Goal: Transaction & Acquisition: Purchase product/service

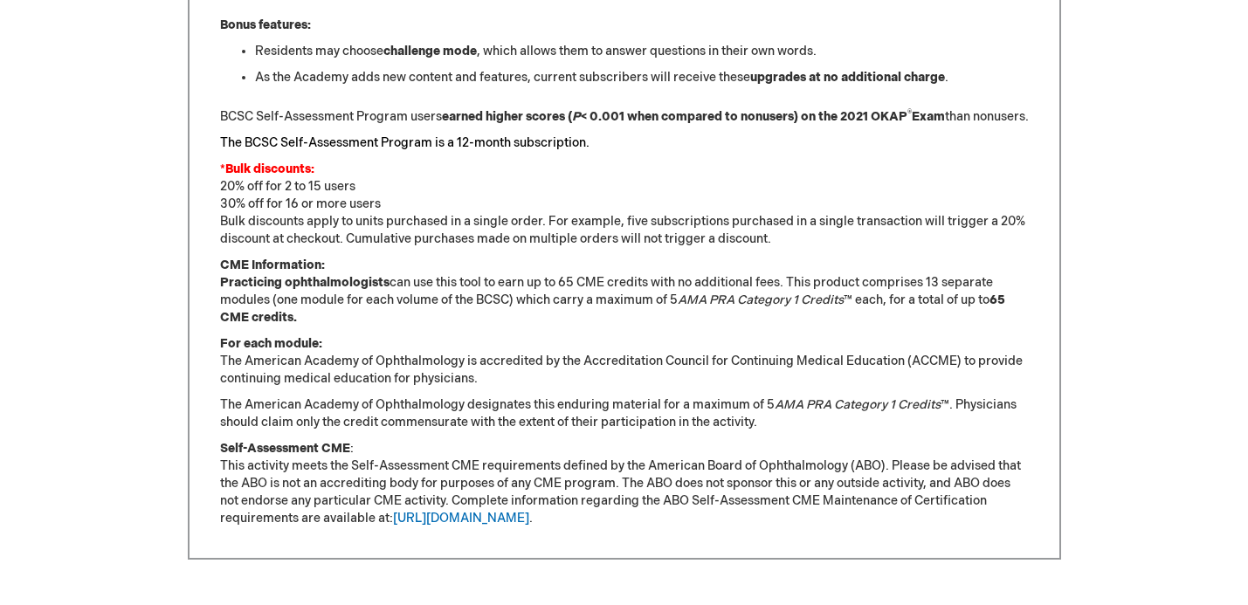
scroll to position [1361, 0]
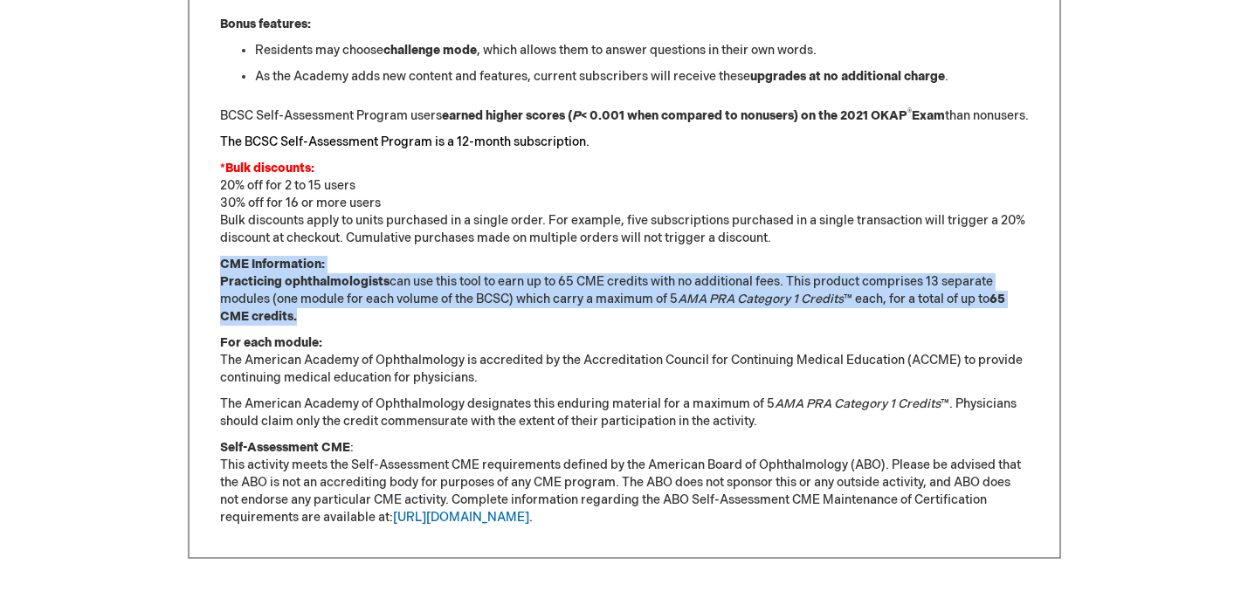
drag, startPoint x: 603, startPoint y: 340, endPoint x: 576, endPoint y: 281, distance: 64.1
click at [576, 281] on p "CME Information: Practicing ophthalmologists can use this tool to earn up to 65…" at bounding box center [624, 291] width 809 height 70
click at [705, 307] on em "AMA PRA Category 1 Credits" at bounding box center [761, 299] width 166 height 15
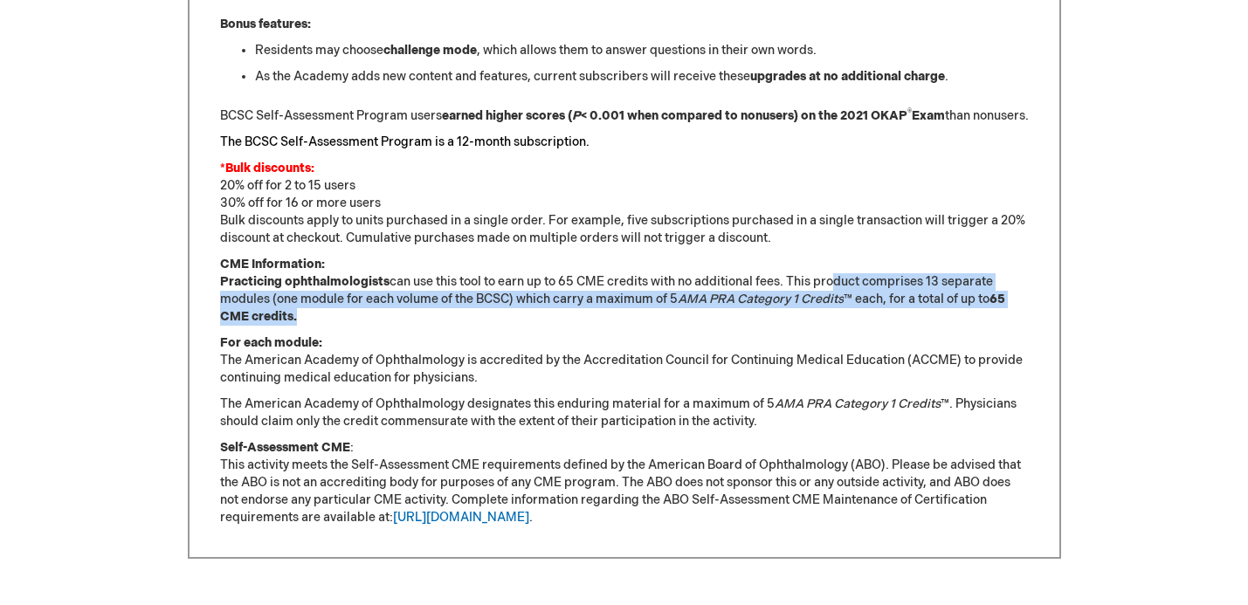
drag, startPoint x: 850, startPoint y: 328, endPoint x: 830, endPoint y: 297, distance: 37.3
click at [830, 297] on p "CME Information: Practicing ophthalmologists can use this tool to earn up to 65…" at bounding box center [624, 291] width 809 height 70
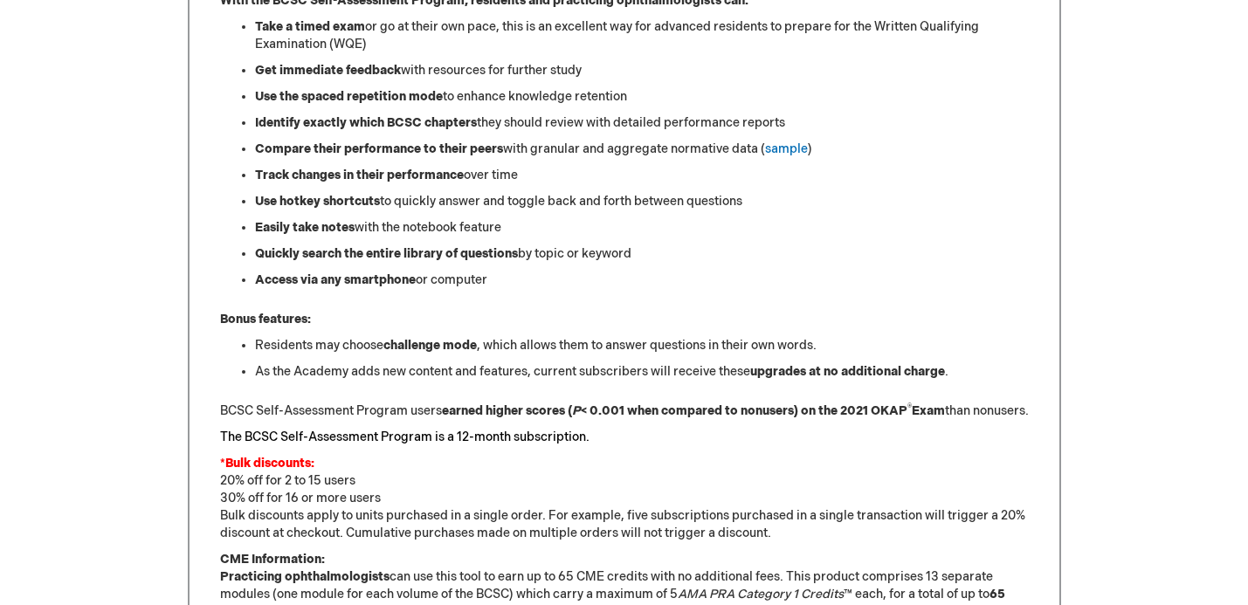
scroll to position [1065, 0]
drag, startPoint x: 565, startPoint y: 273, endPoint x: 502, endPoint y: 159, distance: 130.5
click at [511, 167] on ul "Take a timed exam or go at their own pace, this is an excellent way for advance…" at bounding box center [624, 154] width 809 height 271
click at [545, 260] on li "Quickly search the entire library of questions by topic or keyword" at bounding box center [642, 254] width 774 height 17
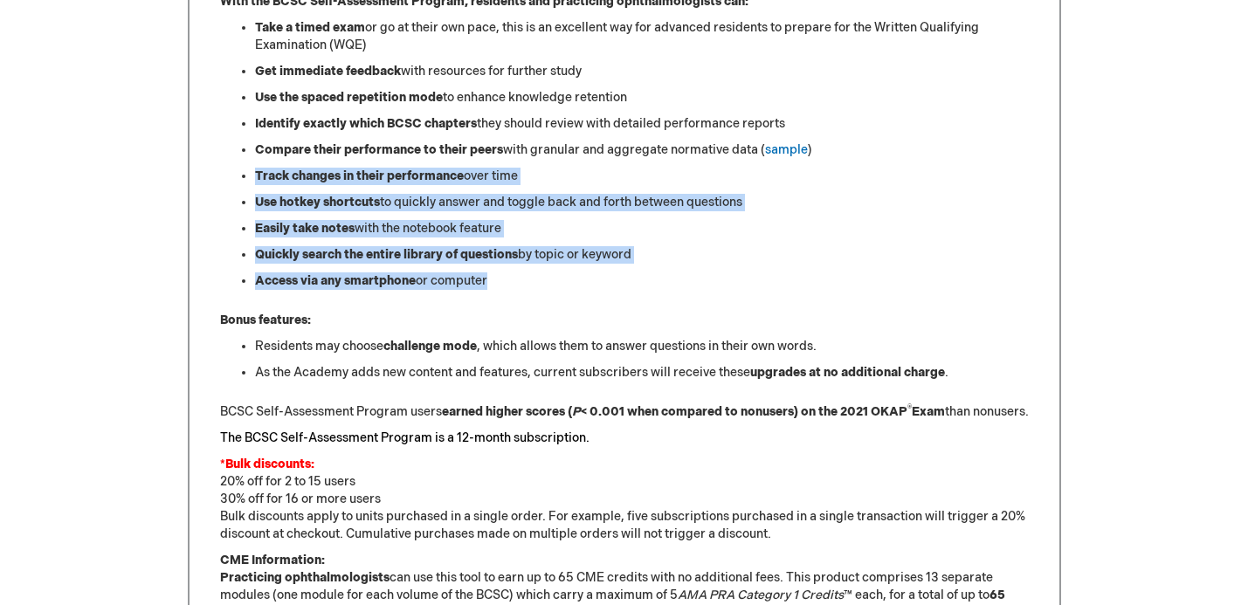
drag, startPoint x: 563, startPoint y: 293, endPoint x: 491, endPoint y: 160, distance: 152.0
click at [491, 160] on div "Sharpen Your Clinical Knowledge The American Academy of Ophthalmology Basic and…" at bounding box center [624, 278] width 809 height 1087
click at [491, 160] on ul "Take a timed exam or go at their own pace, this is an excellent way for advance…" at bounding box center [624, 154] width 809 height 271
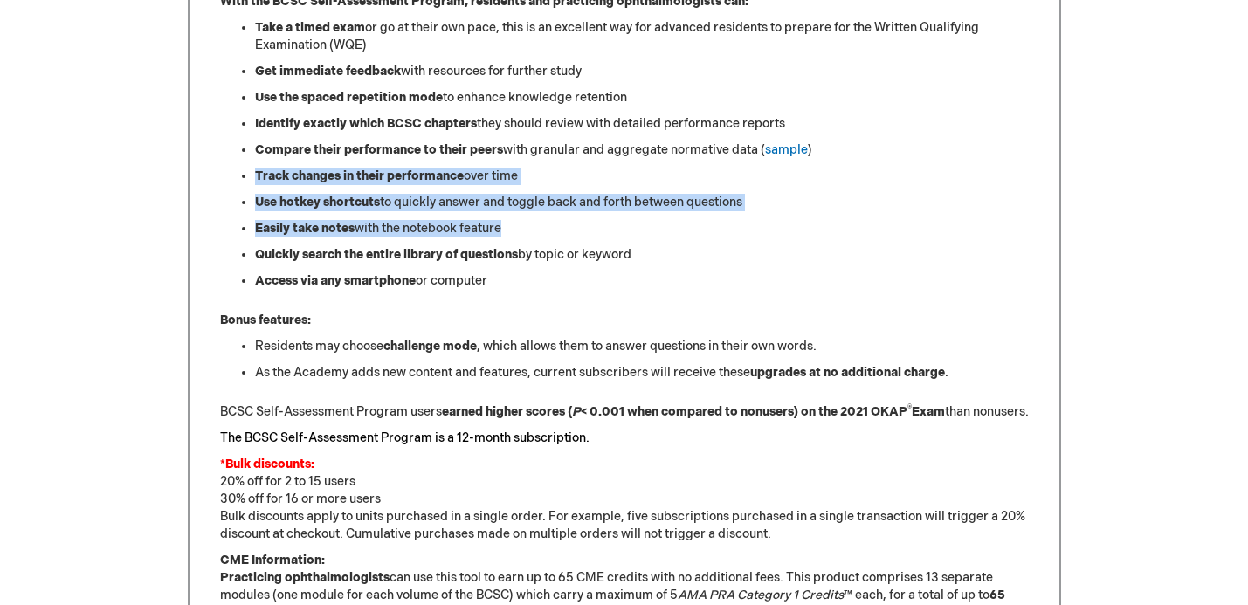
drag, startPoint x: 561, startPoint y: 224, endPoint x: 527, endPoint y: 158, distance: 74.6
click at [527, 158] on ul "Take a timed exam or go at their own pace, this is an excellent way for advance…" at bounding box center [624, 154] width 809 height 271
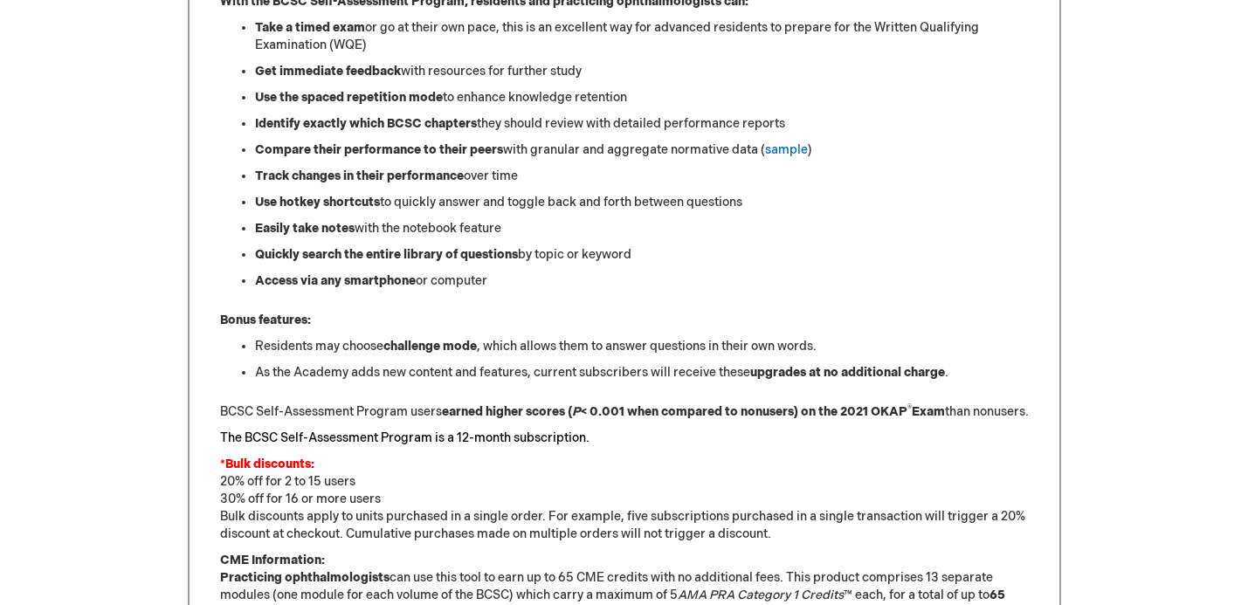
click at [525, 158] on li "Compare their performance to their peers with granular and aggregate normative …" at bounding box center [642, 149] width 774 height 17
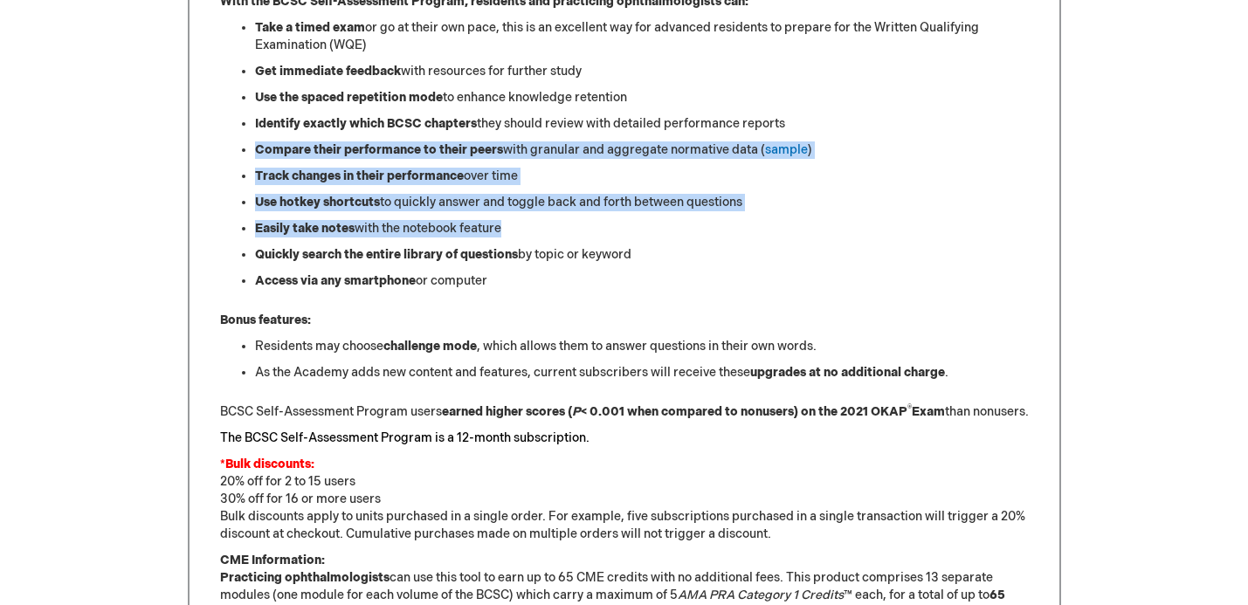
drag, startPoint x: 545, startPoint y: 231, endPoint x: 520, endPoint y: 132, distance: 101.7
click at [522, 132] on ul "Take a timed exam or go at their own pace, this is an excellent way for advance…" at bounding box center [624, 154] width 809 height 271
click at [520, 132] on li "Identify exactly which BCSC chapters they should review with detailed performan…" at bounding box center [642, 123] width 774 height 17
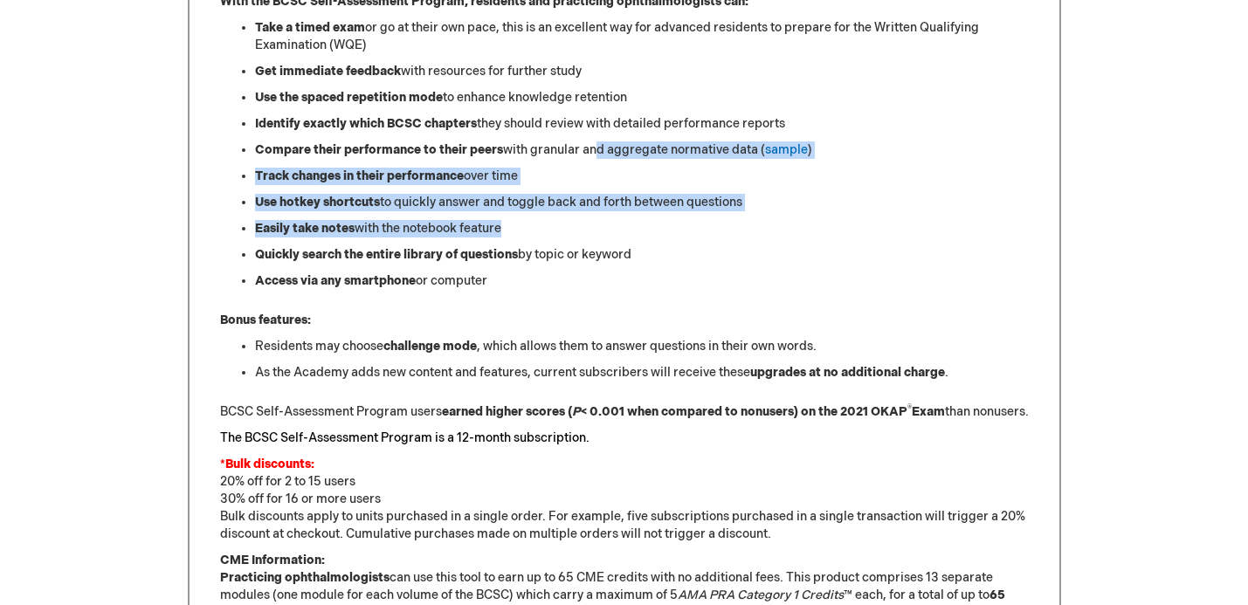
drag, startPoint x: 605, startPoint y: 230, endPoint x: 583, endPoint y: 154, distance: 79.1
click at [586, 155] on ul "Take a timed exam or go at their own pace, this is an excellent way for advance…" at bounding box center [624, 154] width 809 height 271
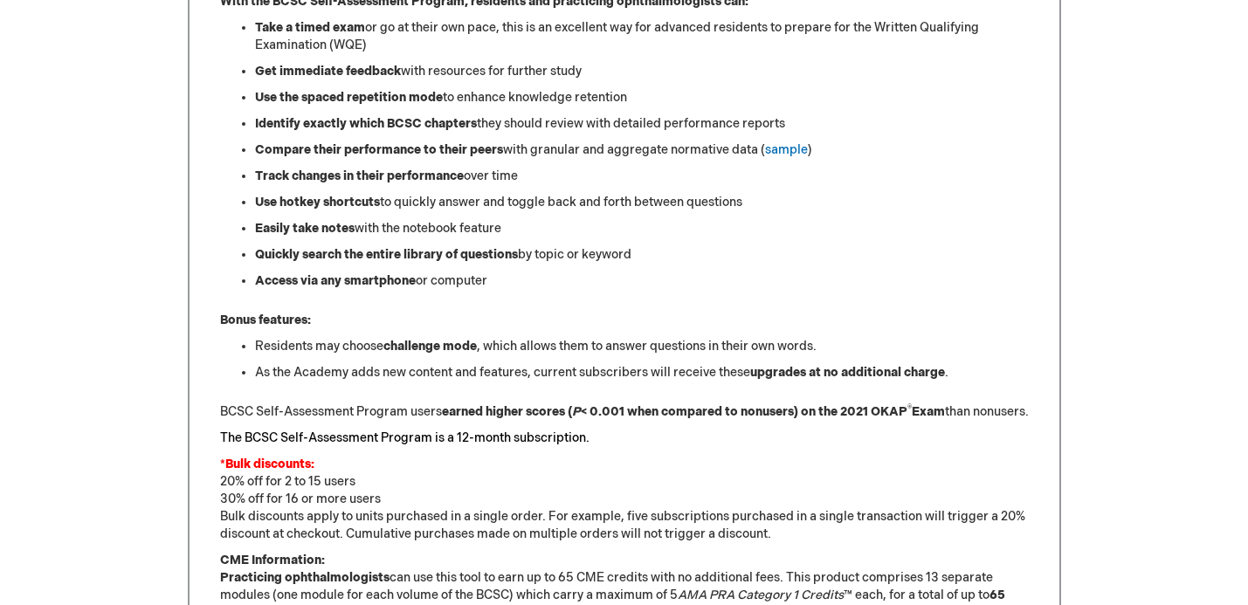
click at [583, 154] on li "Compare their performance to their peers with granular and aggregate normative …" at bounding box center [642, 149] width 774 height 17
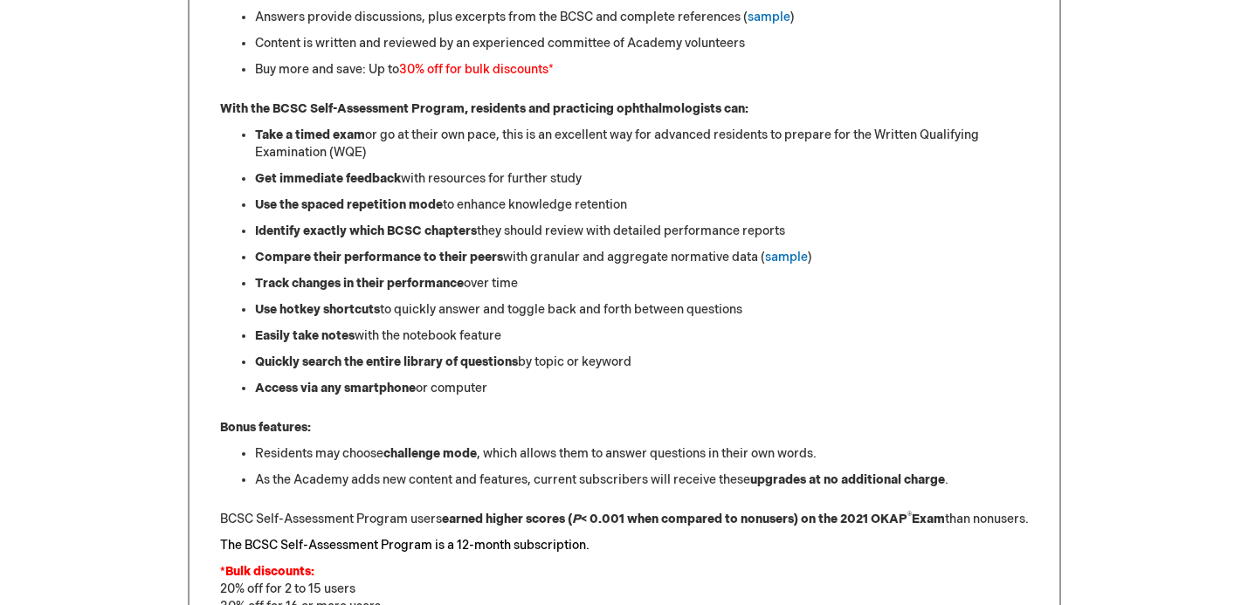
scroll to position [951, 0]
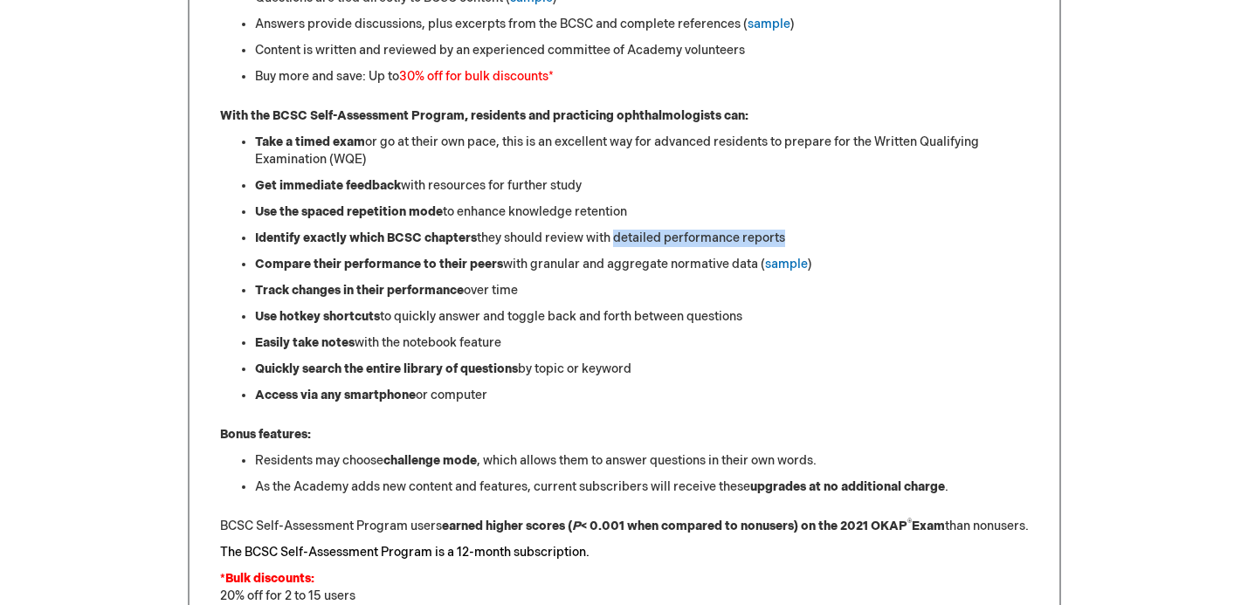
drag, startPoint x: 611, startPoint y: 246, endPoint x: 736, endPoint y: 249, distance: 124.9
click at [734, 249] on ul "Take a timed exam or go at their own pace, this is an excellent way for advance…" at bounding box center [624, 269] width 809 height 271
click at [623, 264] on li "Compare their performance to their peers with granular and aggregate normative …" at bounding box center [642, 264] width 774 height 17
drag, startPoint x: 555, startPoint y: 264, endPoint x: 629, endPoint y: 271, distance: 73.7
click at [625, 270] on li "Compare their performance to their peers with granular and aggregate normative …" at bounding box center [642, 264] width 774 height 17
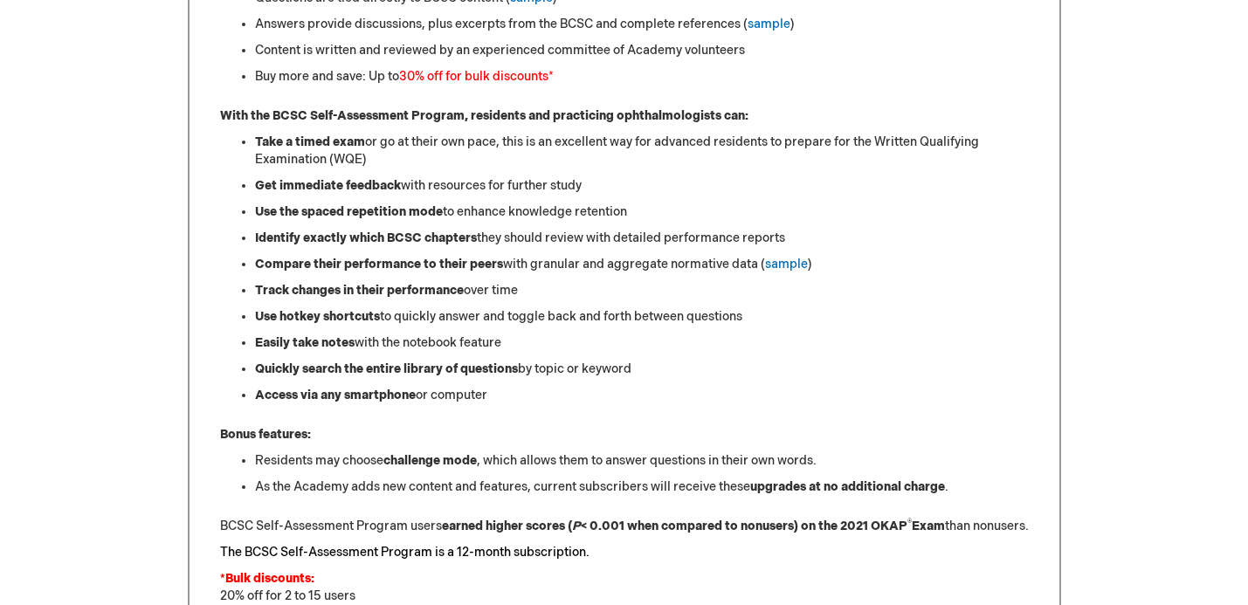
click at [652, 234] on li "Identify exactly which BCSC chapters they should review with detailed performan…" at bounding box center [642, 238] width 774 height 17
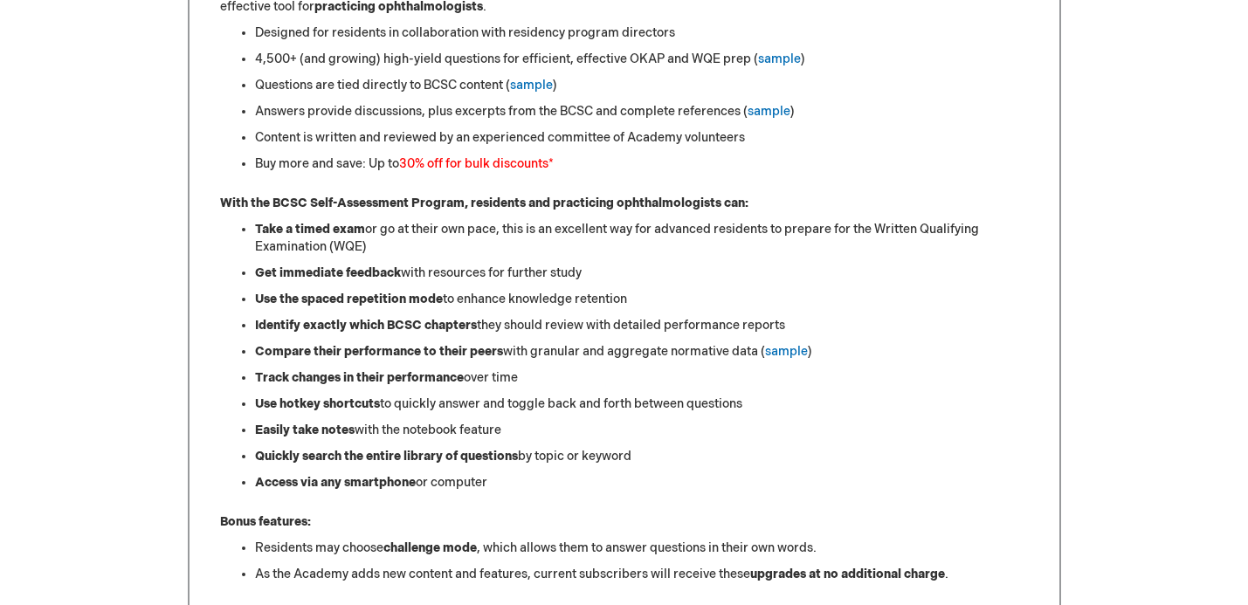
scroll to position [843, 0]
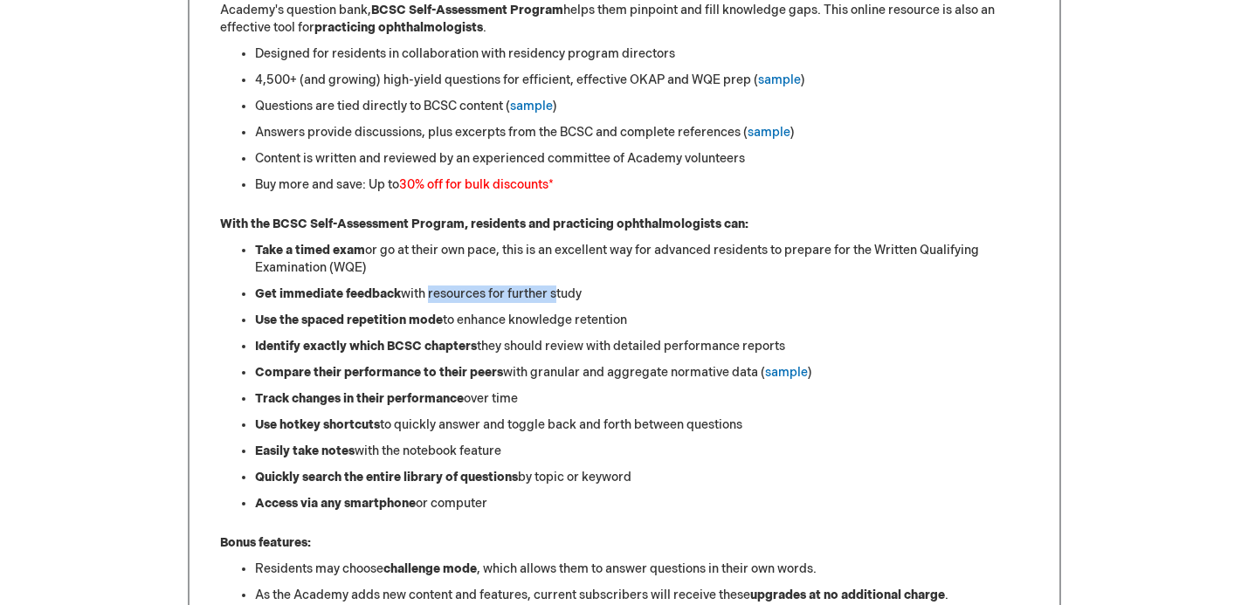
drag, startPoint x: 427, startPoint y: 288, endPoint x: 589, endPoint y: 293, distance: 161.6
click at [582, 293] on li "Get immediate feedback with resources for further study" at bounding box center [642, 294] width 774 height 17
click at [485, 258] on li "Take a timed exam or go at their own pace, this is an excellent way for advance…" at bounding box center [642, 259] width 774 height 35
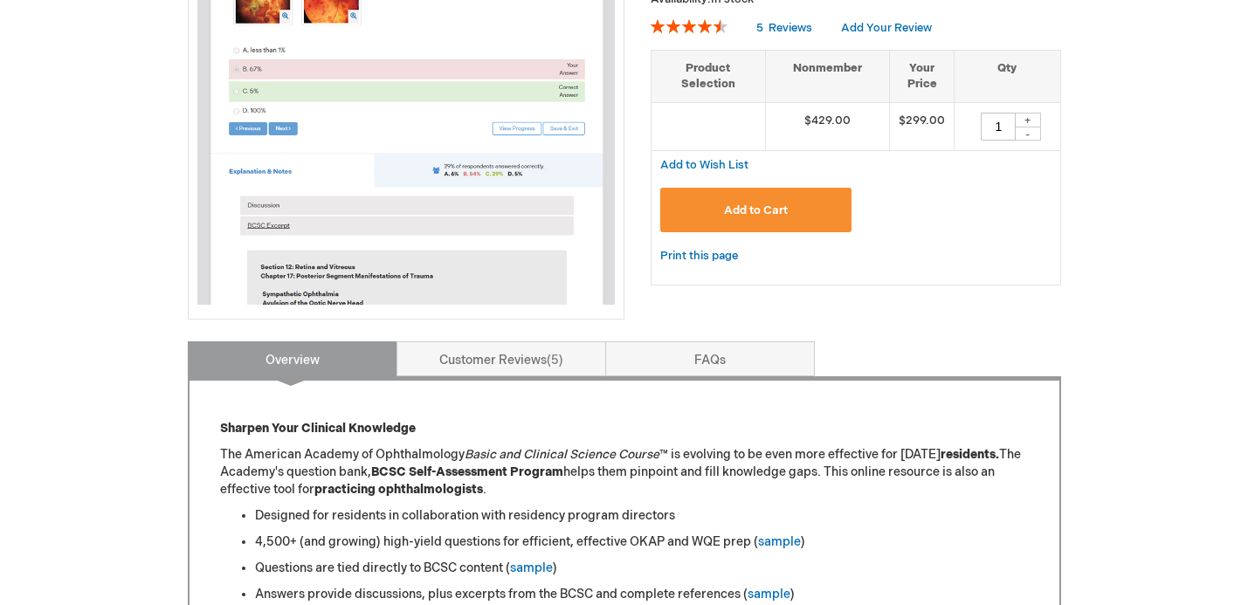
scroll to position [348, 0]
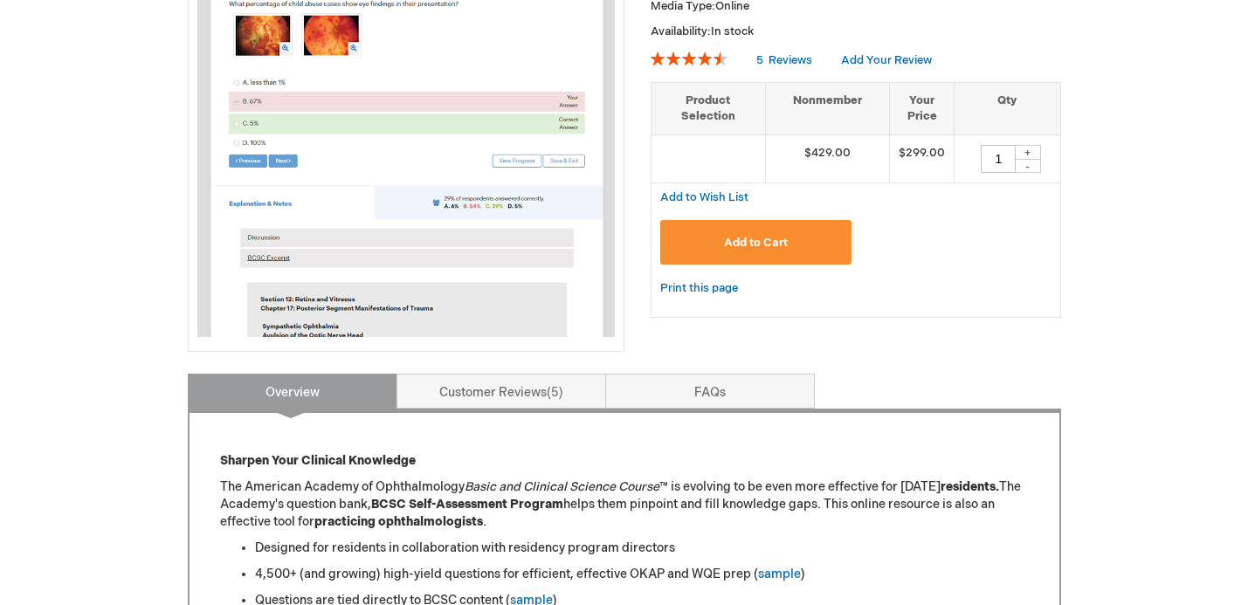
click at [760, 249] on button "Add to Cart" at bounding box center [756, 242] width 192 height 45
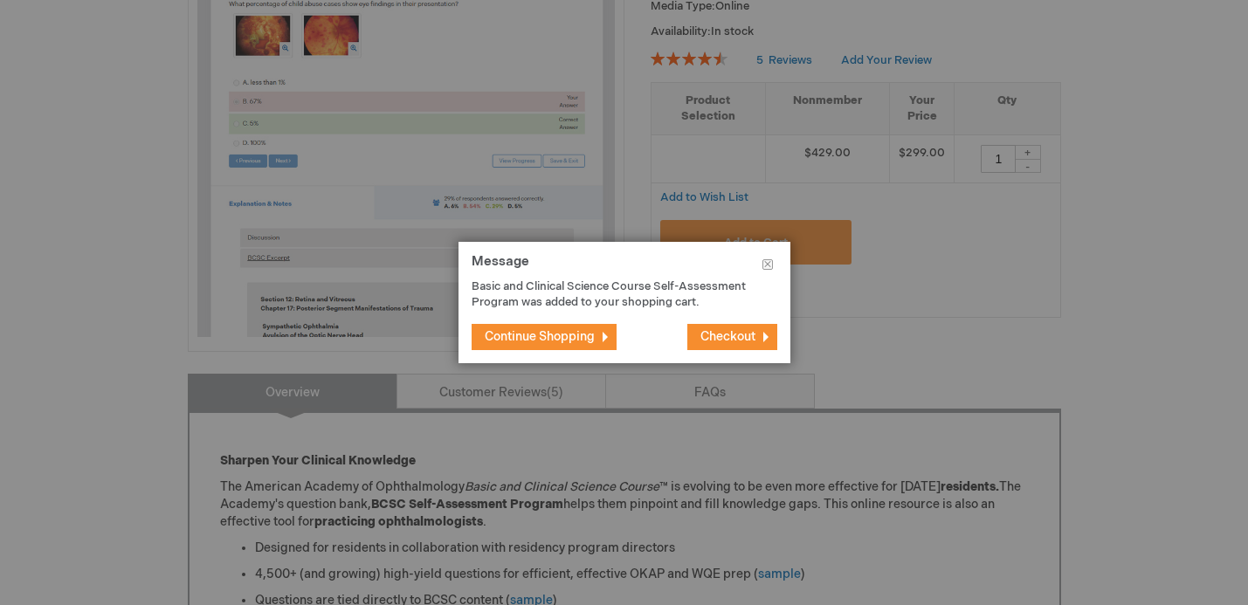
click at [734, 345] on button "Checkout" at bounding box center [732, 337] width 90 height 26
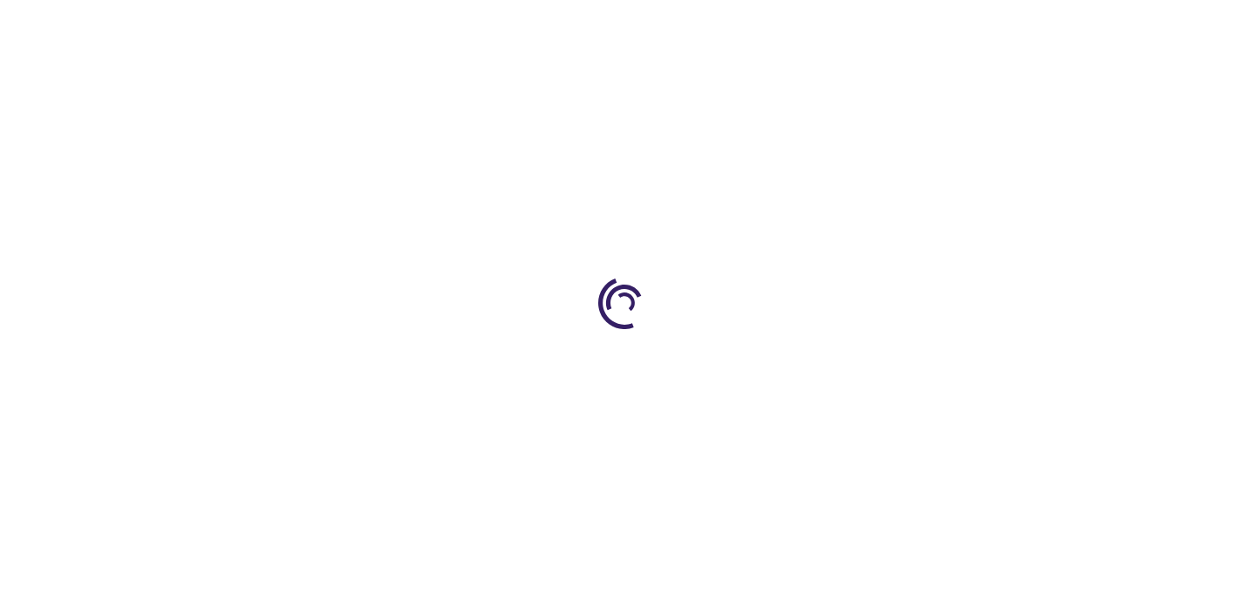
select select "US"
select select "36"
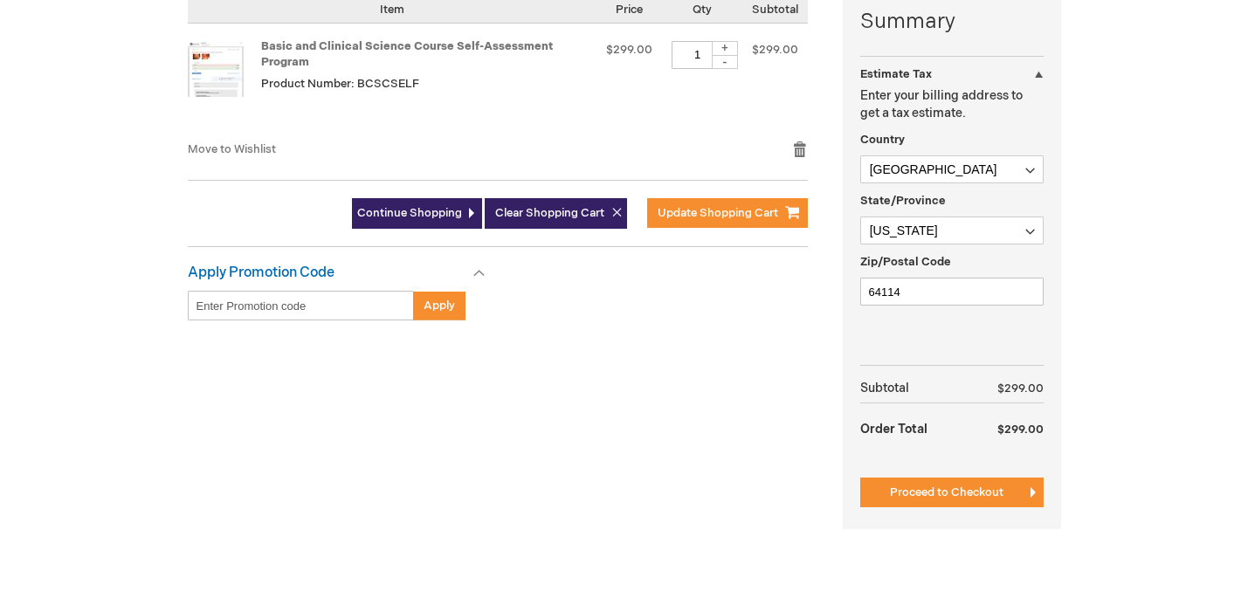
scroll to position [460, 0]
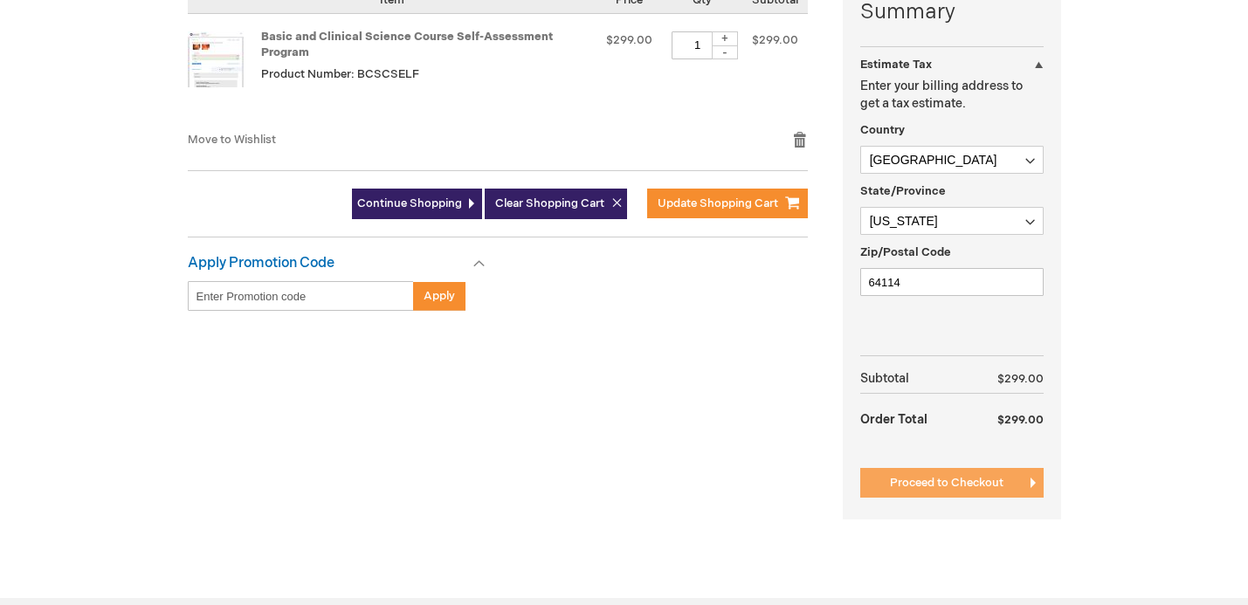
click at [979, 489] on span "Proceed to Checkout" at bounding box center [947, 483] width 114 height 14
